Goal: Transaction & Acquisition: Purchase product/service

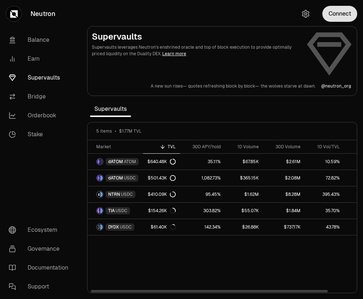
click at [335, 15] on button "Connect" at bounding box center [339, 14] width 35 height 16
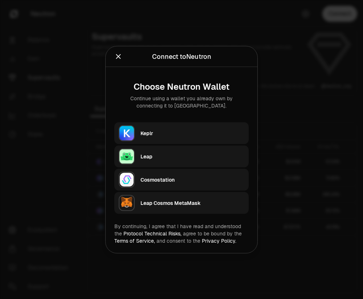
click at [139, 133] on button "Keplr" at bounding box center [181, 133] width 134 height 22
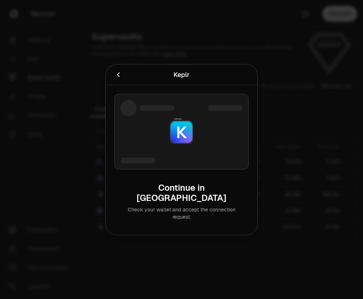
click at [219, 47] on div at bounding box center [181, 149] width 363 height 299
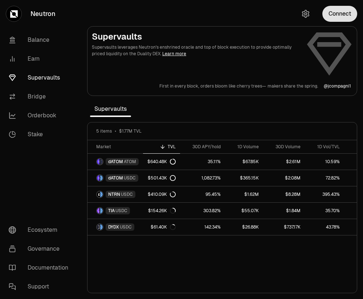
click at [339, 15] on button "Connect" at bounding box center [339, 14] width 35 height 16
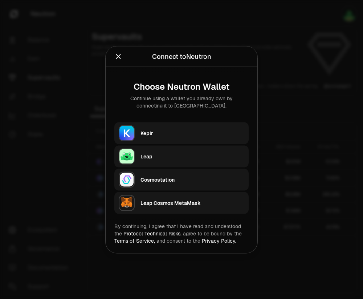
click at [143, 128] on div "Keplr" at bounding box center [193, 132] width 104 height 11
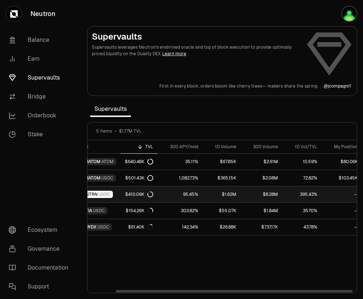
scroll to position [0, 29]
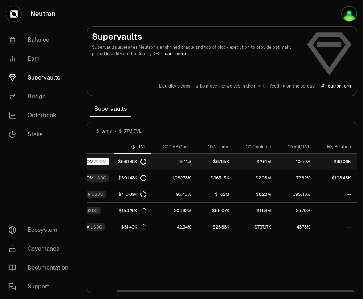
click at [220, 160] on link "$67.85K" at bounding box center [215, 162] width 38 height 16
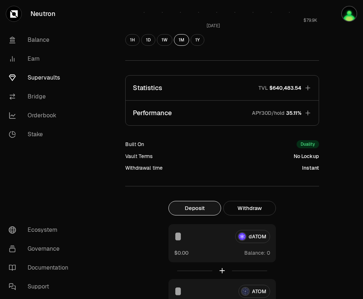
scroll to position [420, 0]
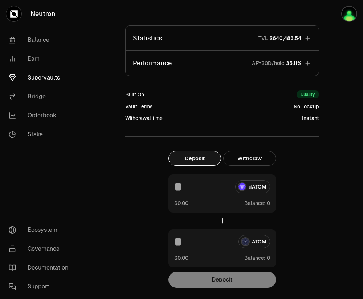
click at [271, 38] on span "$640,483.54" at bounding box center [285, 37] width 32 height 7
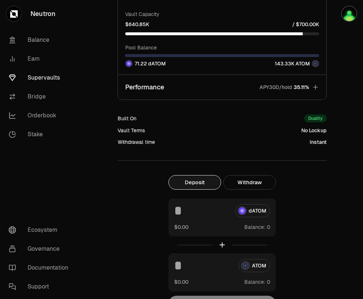
scroll to position [948, 0]
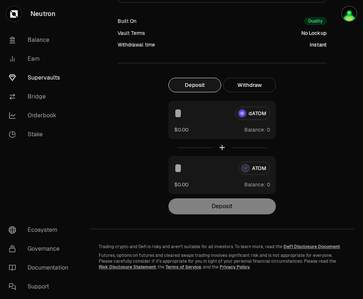
click at [188, 87] on button "Deposit" at bounding box center [194, 85] width 53 height 15
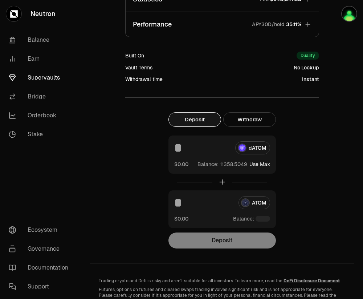
scroll to position [465, 0]
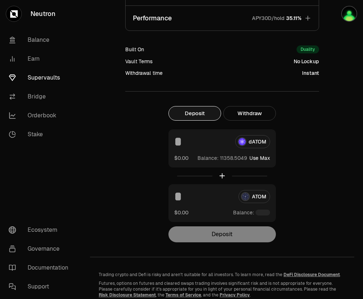
click at [265, 158] on button "Use Max" at bounding box center [259, 157] width 21 height 7
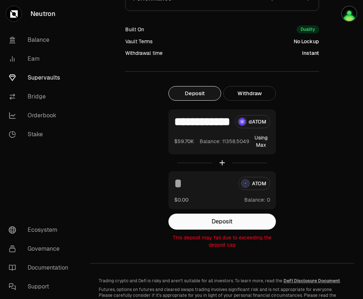
scroll to position [488, 0]
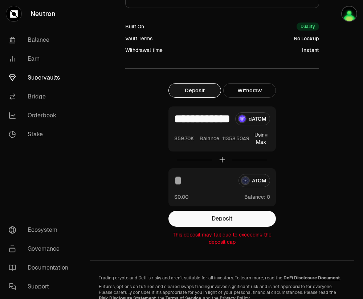
click at [211, 121] on input "**********" at bounding box center [201, 118] width 55 height 13
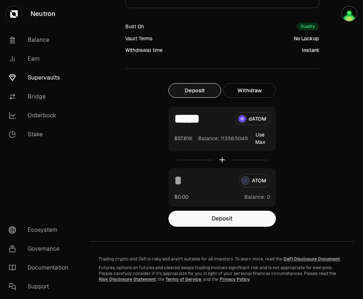
click at [197, 120] on input "*****" at bounding box center [201, 118] width 55 height 13
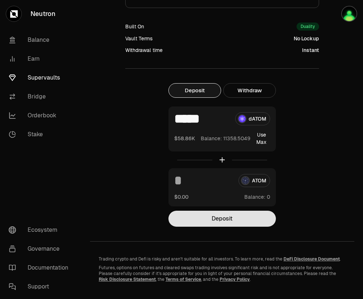
click at [225, 220] on button "Deposit" at bounding box center [221, 219] width 107 height 16
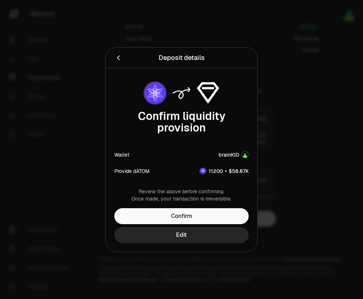
click at [310, 145] on div at bounding box center [181, 149] width 363 height 299
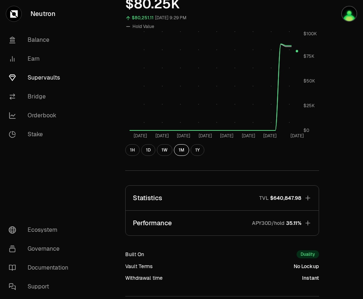
scroll to position [500, 0]
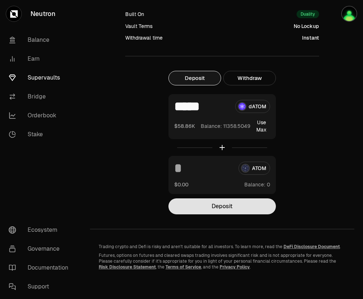
click at [223, 206] on button "Deposit" at bounding box center [221, 206] width 107 height 16
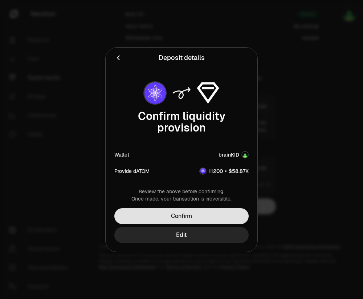
click at [178, 216] on button "Confirm" at bounding box center [181, 216] width 134 height 16
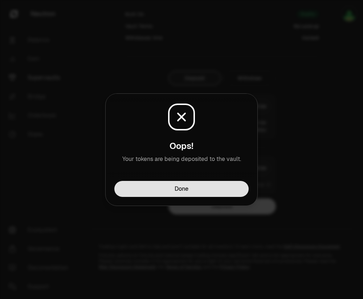
click at [201, 188] on button "Done" at bounding box center [181, 189] width 134 height 16
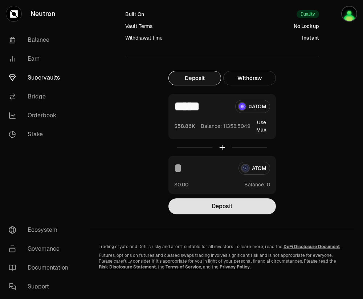
click at [225, 209] on button "Deposit" at bounding box center [221, 206] width 107 height 16
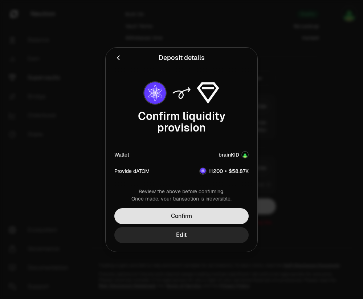
click at [220, 210] on button "Confirm" at bounding box center [181, 216] width 134 height 16
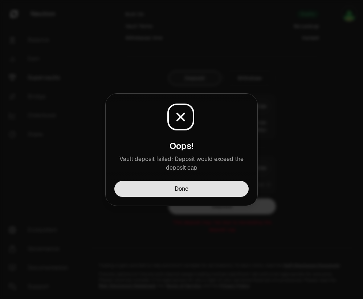
click at [189, 186] on button "Done" at bounding box center [181, 189] width 134 height 16
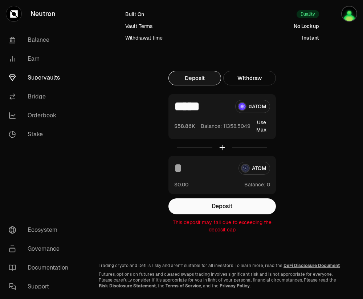
click at [200, 104] on input "*****" at bounding box center [201, 106] width 55 height 13
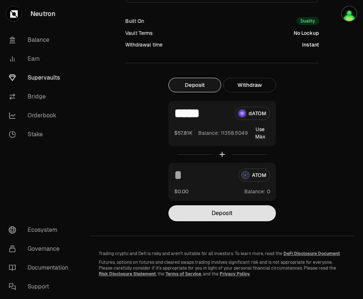
click at [202, 210] on button "Deposit" at bounding box center [221, 213] width 107 height 16
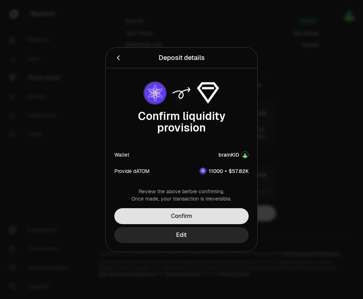
click at [195, 213] on button "Confirm" at bounding box center [181, 216] width 134 height 16
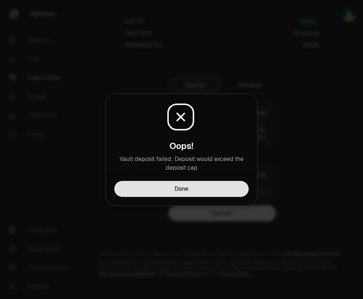
click at [183, 187] on button "Done" at bounding box center [181, 189] width 134 height 16
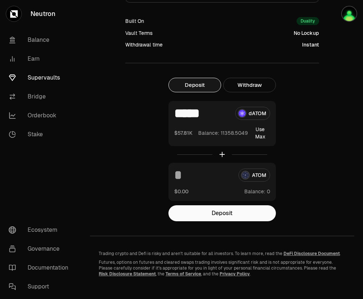
click at [192, 111] on input "*****" at bounding box center [201, 113] width 55 height 13
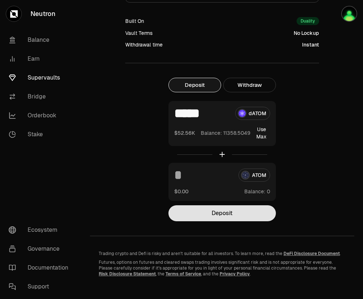
type input "*****"
click at [213, 213] on button "Deposit" at bounding box center [221, 213] width 107 height 16
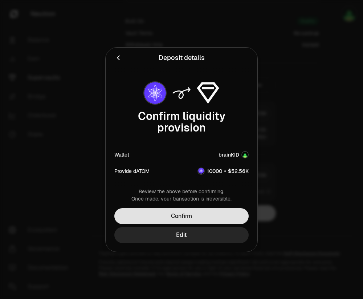
click at [200, 216] on button "Confirm" at bounding box center [181, 216] width 134 height 16
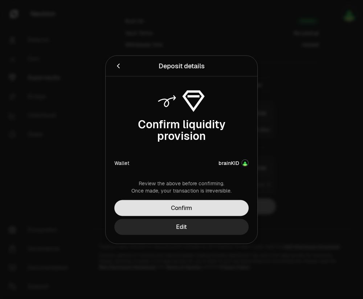
click at [202, 208] on button "Confirm" at bounding box center [181, 208] width 134 height 16
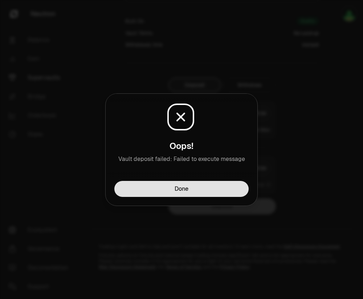
click at [203, 185] on button "Done" at bounding box center [181, 189] width 134 height 16
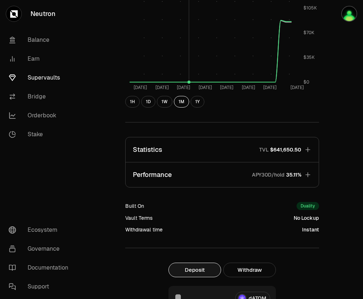
scroll to position [362, 0]
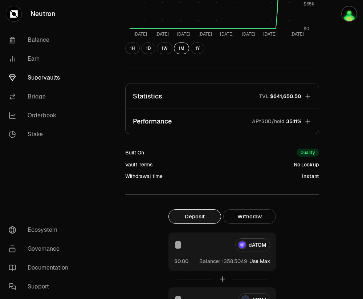
click at [292, 93] on span "$641,650.50" at bounding box center [285, 96] width 31 height 7
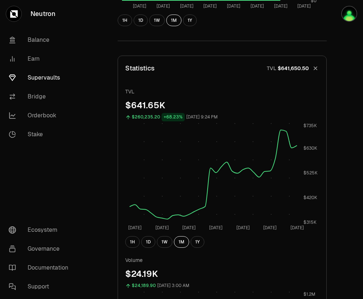
scroll to position [451, 0]
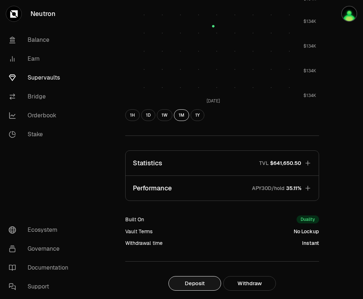
scroll to position [310, 0]
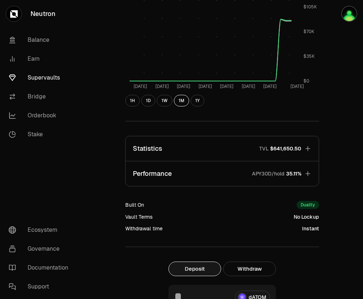
click at [296, 147] on span "$641,650.50" at bounding box center [285, 148] width 31 height 7
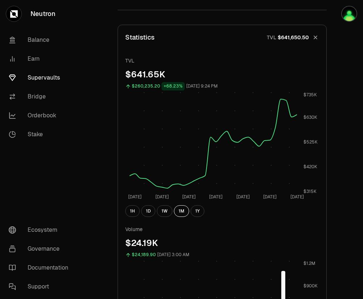
scroll to position [0, 0]
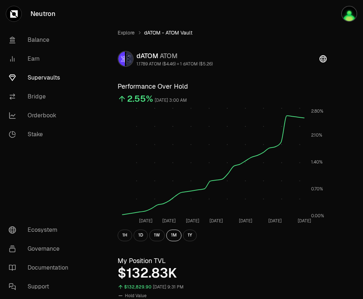
click at [158, 32] on span "dATOM - ATOM Vault" at bounding box center [168, 32] width 48 height 7
click at [122, 33] on link "Explore" at bounding box center [126, 32] width 17 height 7
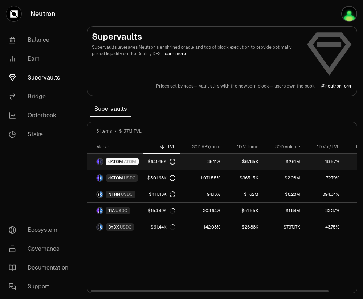
click at [118, 161] on span "dATOM" at bounding box center [115, 162] width 15 height 6
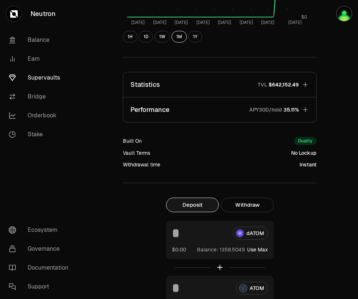
click at [273, 86] on span "$642,152.49" at bounding box center [283, 84] width 30 height 7
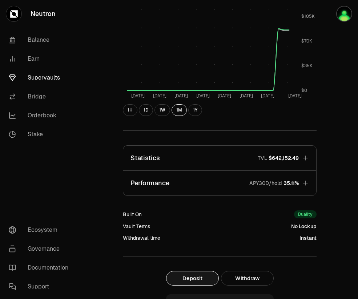
click at [276, 153] on button "Statistics TVL $642,152.49" at bounding box center [219, 158] width 193 height 25
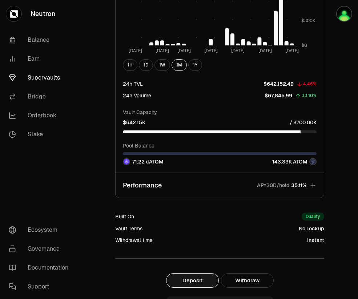
scroll to position [837, 0]
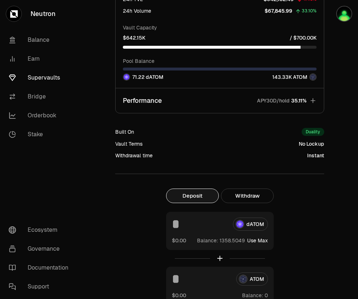
click at [307, 100] on button "Performance APY30D/hold 35.11%" at bounding box center [219, 100] width 208 height 25
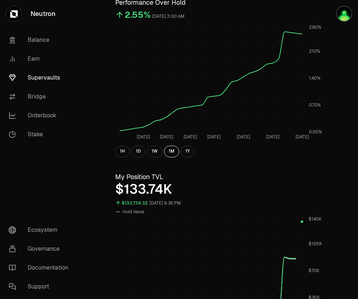
scroll to position [0, 0]
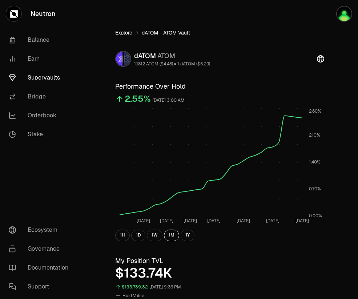
click at [122, 34] on link "Explore" at bounding box center [123, 32] width 17 height 7
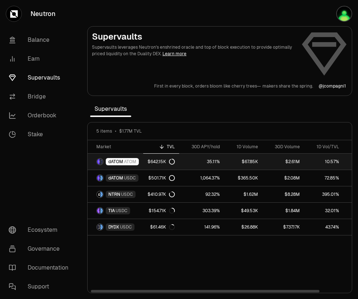
click at [171, 161] on icon at bounding box center [172, 162] width 6 height 6
